Goal: Information Seeking & Learning: Check status

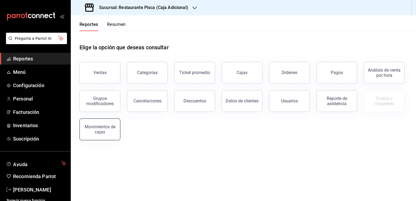
click at [101, 130] on div "Movimientos de cajas" at bounding box center [100, 129] width 34 height 10
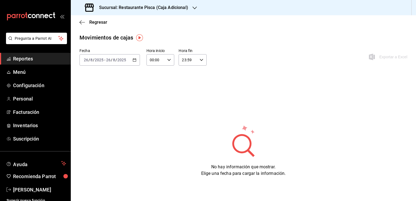
click at [136, 62] on div "[DATE] [DATE] - [DATE] [DATE]" at bounding box center [110, 59] width 60 height 11
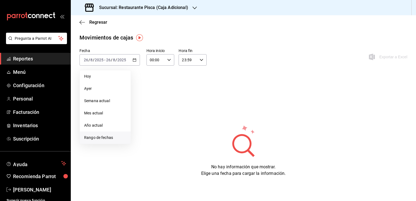
click at [105, 139] on span "Rango de fechas" at bounding box center [105, 138] width 42 height 6
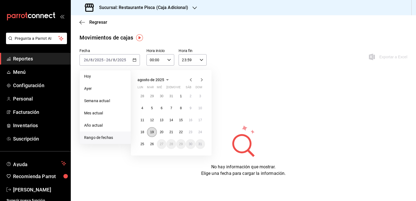
click at [151, 133] on abbr "19" at bounding box center [152, 132] width 4 height 4
click at [193, 133] on button "23" at bounding box center [191, 132] width 10 height 10
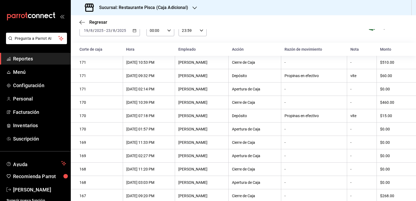
scroll to position [12, 0]
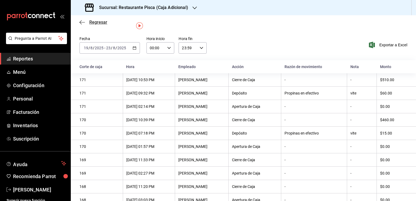
click at [107, 23] on span "Regresar" at bounding box center [98, 22] width 18 height 5
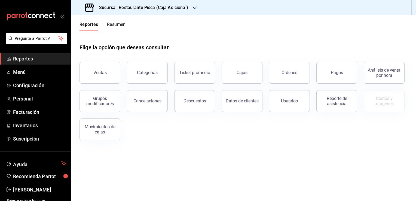
click at [320, 84] on div "Reporte de asistencia" at bounding box center [333, 98] width 47 height 28
click at [329, 79] on button "Pagos" at bounding box center [336, 73] width 41 height 22
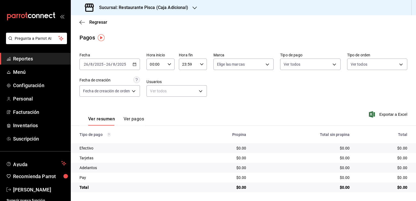
click at [132, 121] on button "Ver pagos" at bounding box center [134, 120] width 20 height 9
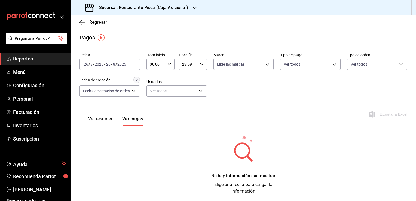
click at [135, 64] on icon "button" at bounding box center [135, 64] width 4 height 4
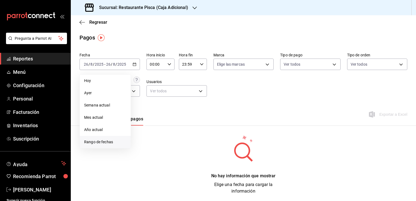
click at [103, 142] on span "Rango de fechas" at bounding box center [105, 142] width 42 height 6
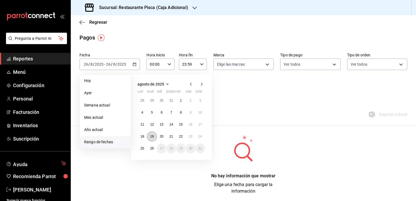
click at [152, 139] on button "19" at bounding box center [152, 137] width 10 height 10
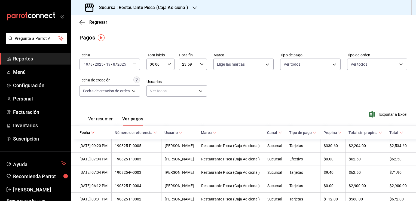
click at [249, 104] on div "Ver resumen Ver pagos Exportar a Excel" at bounding box center [243, 117] width 345 height 29
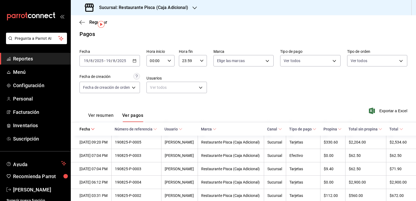
scroll to position [14, 0]
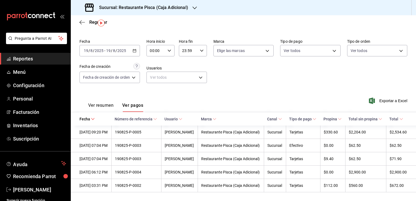
click at [136, 51] on icon "button" at bounding box center [135, 51] width 4 height 4
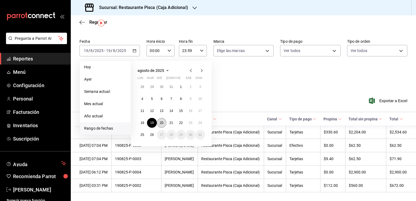
click at [160, 123] on abbr "20" at bounding box center [162, 123] width 4 height 4
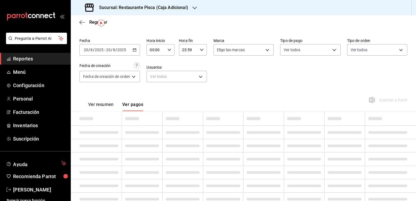
scroll to position [1, 0]
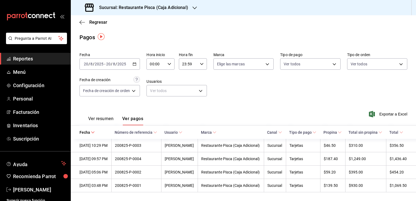
click at [214, 111] on div "Ver resumen Ver pagos Exportar a Excel" at bounding box center [243, 117] width 345 height 29
click at [133, 64] on \(Stroke\) "button" at bounding box center [134, 64] width 3 height 3
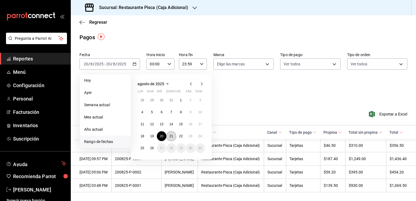
click at [170, 135] on abbr "21" at bounding box center [171, 136] width 4 height 4
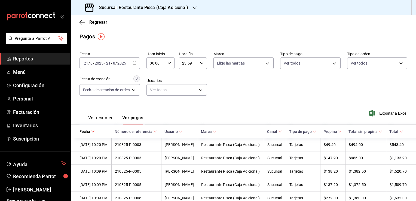
click at [266, 120] on div "Ver resumen Ver pagos Exportar a Excel" at bounding box center [243, 116] width 345 height 29
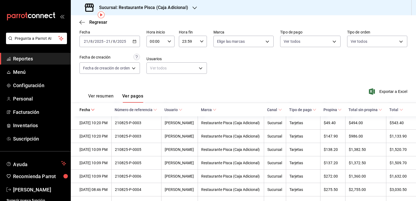
scroll to position [41, 0]
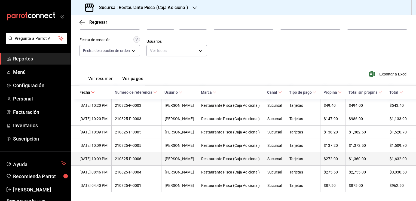
click at [329, 160] on div "$272.00" at bounding box center [333, 159] width 19 height 4
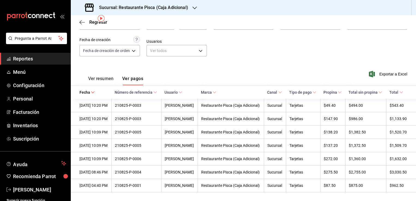
scroll to position [0, 0]
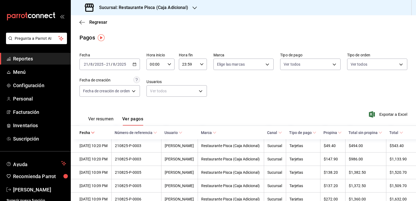
click at [135, 62] on icon "button" at bounding box center [135, 64] width 4 height 4
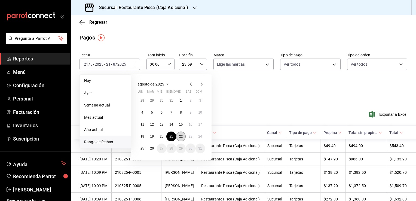
click at [180, 136] on abbr "22" at bounding box center [181, 137] width 4 height 4
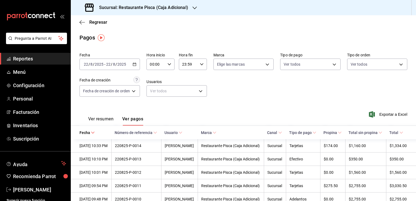
click at [237, 105] on div "Ver resumen Ver pagos Exportar a Excel" at bounding box center [243, 117] width 345 height 29
click at [136, 71] on div "Fecha [DATE] [DATE] - [DATE] [DATE] Hora inicio 00:00 Hora inicio Hora fin 23:5…" at bounding box center [244, 76] width 328 height 53
click at [135, 66] on \(Stroke\) "button" at bounding box center [134, 64] width 3 height 3
click at [276, 102] on div "Fecha [DATE] [DATE] - [DATE] [DATE] Hora inicio 00:00 Hora inicio Hora fin 23:5…" at bounding box center [244, 76] width 328 height 53
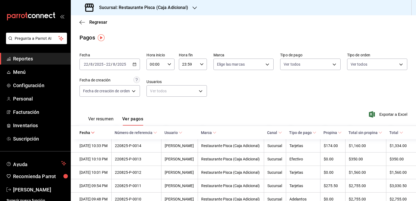
click at [134, 64] on \(Stroke\) "button" at bounding box center [134, 64] width 3 height 0
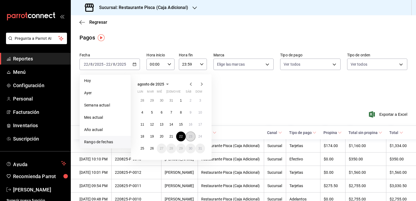
click at [187, 134] on button "23" at bounding box center [191, 137] width 10 height 10
click at [191, 136] on abbr "23" at bounding box center [191, 137] width 4 height 4
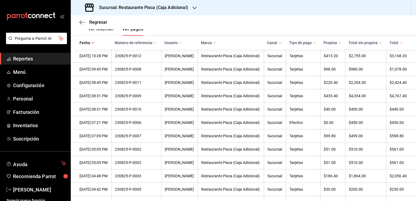
scroll to position [79, 0]
